Goal: Task Accomplishment & Management: Use online tool/utility

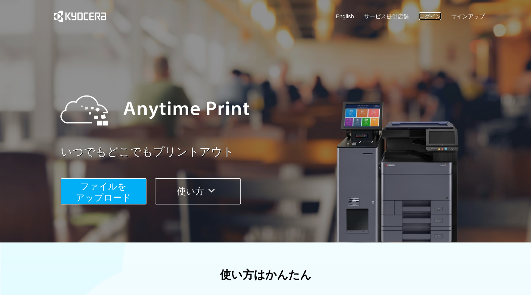
click at [426, 14] on link "ログイン" at bounding box center [430, 16] width 22 height 8
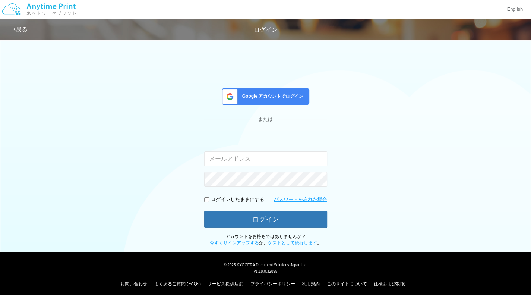
click at [258, 97] on span "Google アカウントでログイン" at bounding box center [271, 96] width 64 height 6
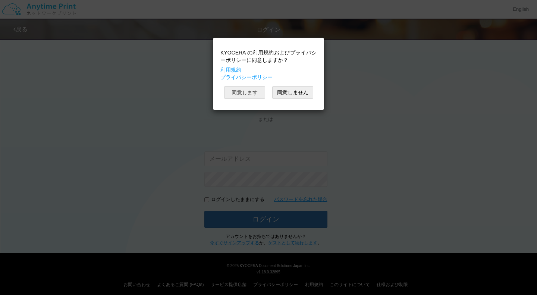
click at [252, 92] on button "同意します" at bounding box center [244, 92] width 41 height 13
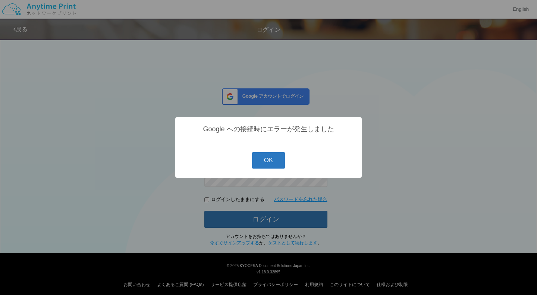
click at [274, 158] on button "OK" at bounding box center [268, 160] width 33 height 16
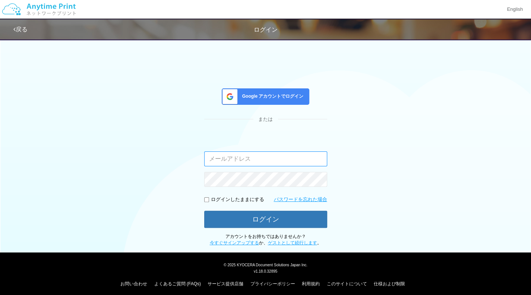
click at [250, 160] on input "email" at bounding box center [265, 158] width 123 height 15
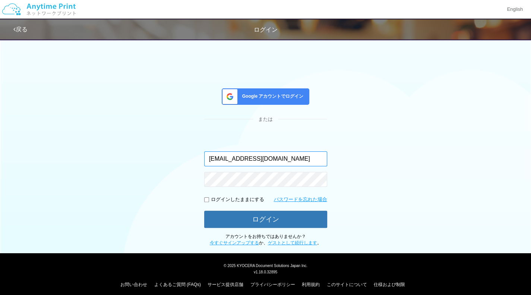
type input "[EMAIL_ADDRESS][DOMAIN_NAME]"
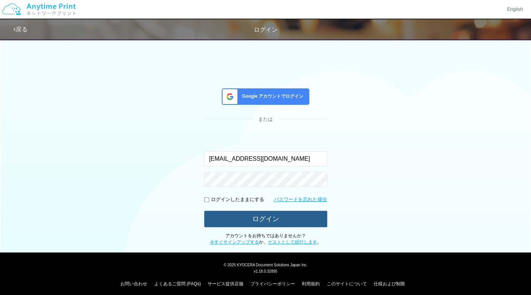
click at [239, 214] on button "ログイン" at bounding box center [265, 219] width 123 height 16
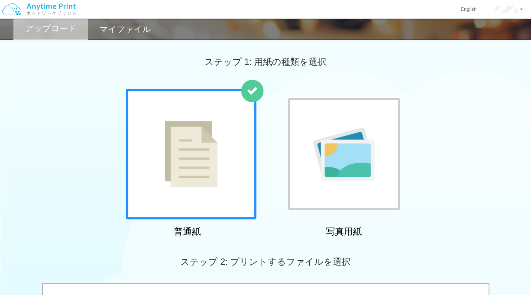
click at [194, 162] on img at bounding box center [191, 154] width 53 height 66
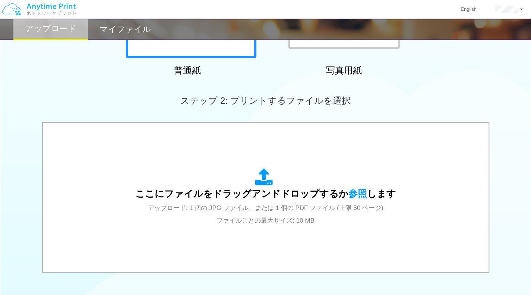
scroll to position [160, 0]
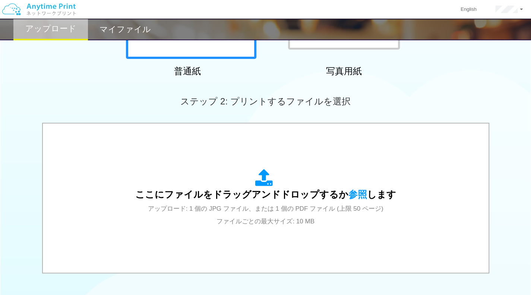
click at [206, 175] on div "ここにファイルをドラッグアンドドロップするか 参照 します アップロード: 1 個の JPG ファイル、または 1 個の PDF ファイル (上限 50 ペー…" at bounding box center [265, 198] width 261 height 58
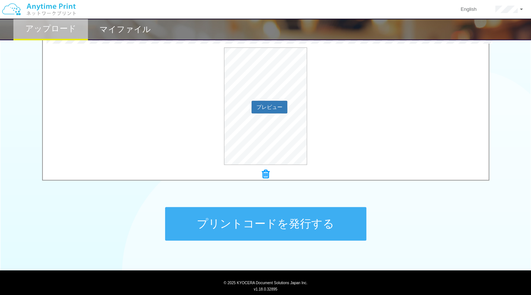
scroll to position [272, 0]
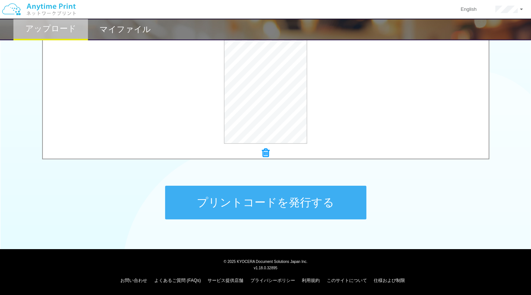
click at [313, 202] on button "プリントコードを発行する" at bounding box center [265, 203] width 201 height 34
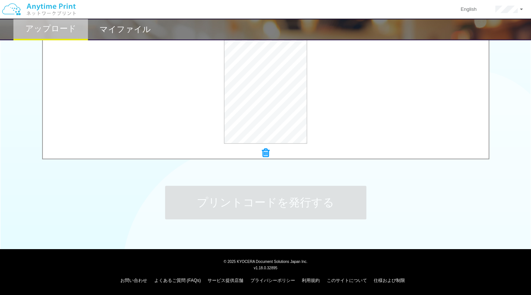
scroll to position [0, 0]
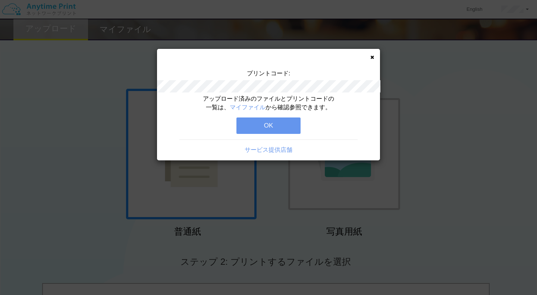
click at [285, 126] on button "OK" at bounding box center [268, 125] width 64 height 16
